Goal: Task Accomplishment & Management: Manage account settings

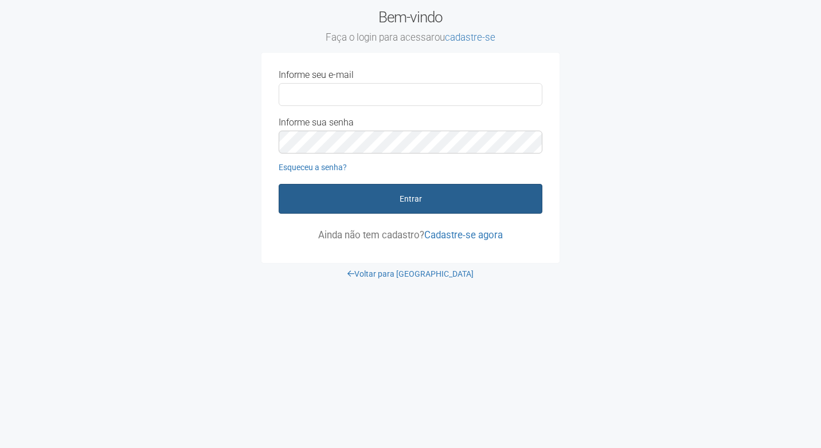
type input "**********"
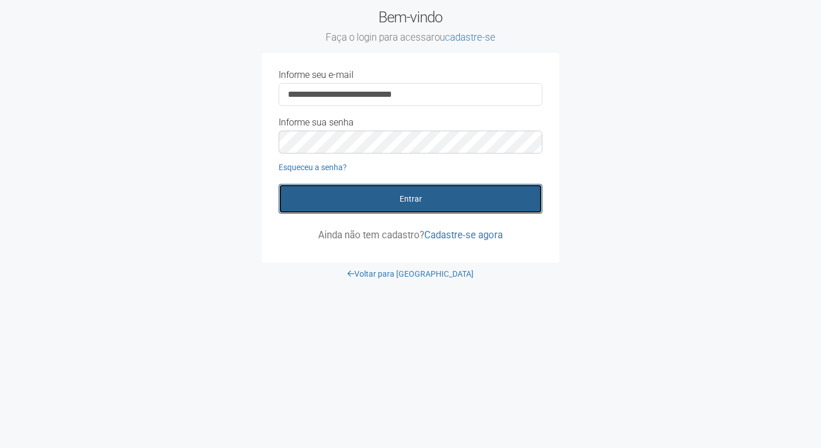
click at [400, 189] on button "Entrar" at bounding box center [411, 199] width 264 height 30
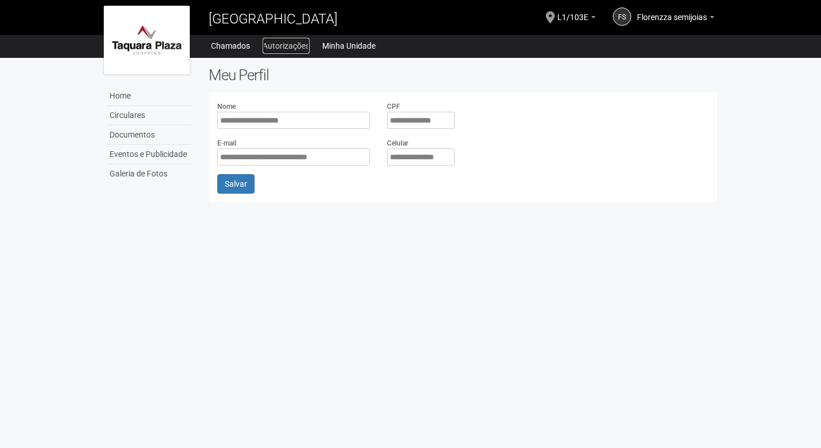
click at [278, 42] on link "Autorizações" at bounding box center [286, 46] width 47 height 16
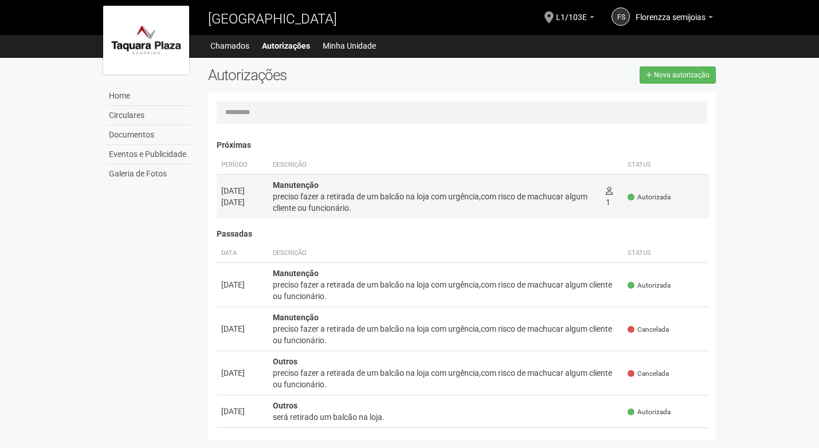
click at [481, 214] on td "Manutenção preciso fazer a retirada de um balcão na loja com urgência,com risco…" at bounding box center [434, 196] width 333 height 44
